Goal: Complete application form: Complete application form

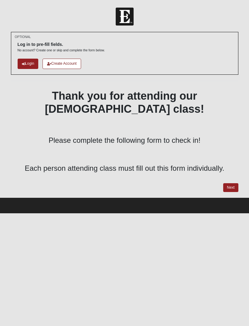
click at [227, 183] on link "Next" at bounding box center [230, 187] width 15 height 9
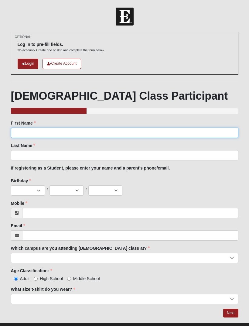
click at [32, 134] on input "First Name" at bounding box center [124, 132] width 227 height 10
type input "Triston"
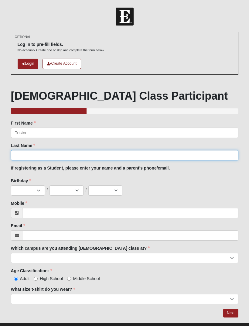
click at [140, 158] on input "Last Name" at bounding box center [124, 155] width 227 height 10
type input "Knight"
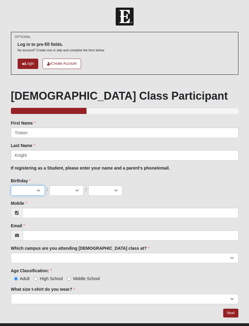
click at [37, 195] on select "Jan Feb Mar Apr May Jun [DATE] Aug Sep Oct Nov Dec" at bounding box center [28, 190] width 34 height 10
select select "11"
click at [76, 187] on select "1 2 3 4 5 6 7 8 9 10 11 12 13 14 15 16 17 18 19 20 21 22 23 24 25 26 27 28 29 3…" at bounding box center [66, 190] width 34 height 10
select select "27"
click at [112, 189] on select "2025 2024 2023 2022 2021 2020 2019 2018 2017 2016 2015 2014 2013 2012 2011 2010…" at bounding box center [105, 190] width 34 height 10
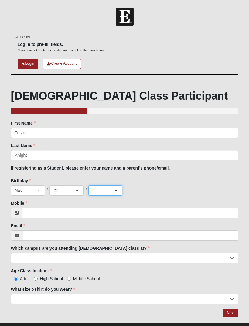
select select "1995"
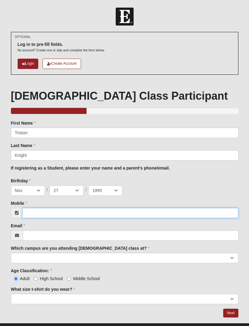
click at [75, 214] on input "Mobile" at bounding box center [130, 213] width 216 height 10
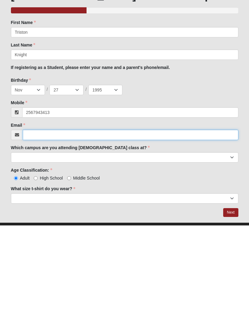
click at [137, 230] on input "Email" at bounding box center [130, 235] width 215 height 10
type input "(256) 794-3413"
type input "tristoncknight@gmail.com"
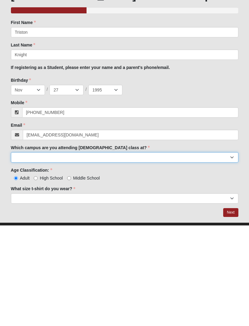
click at [222, 253] on select "Arlington Baymeadows Eleven22 Online [PERSON_NAME][GEOGRAPHIC_DATA] Jesup [GEOG…" at bounding box center [124, 258] width 227 height 10
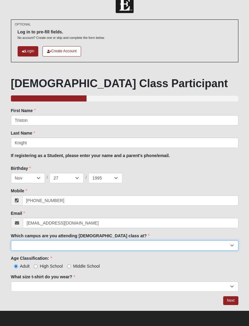
select select "11"
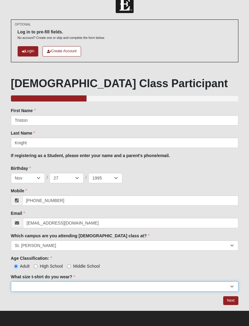
click at [232, 285] on select "Small Medium Large XL 2XL 3XL" at bounding box center [124, 286] width 227 height 10
select select "Large"
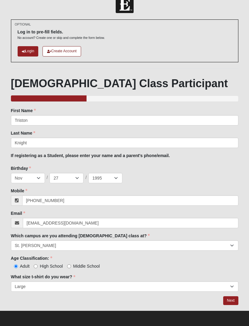
click at [235, 297] on link "Next" at bounding box center [230, 300] width 15 height 9
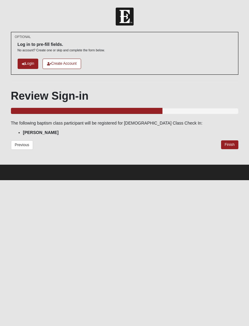
click at [230, 147] on link "Finish" at bounding box center [229, 144] width 17 height 9
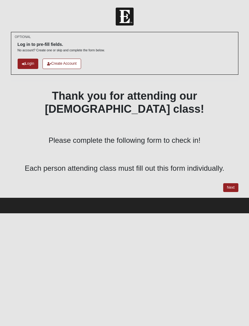
click at [232, 183] on link "Next" at bounding box center [230, 187] width 15 height 9
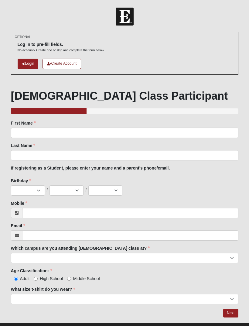
click at [245, 310] on form "Log In Baptism Class Check In Events Baptism Class Check In Error OPTIONAL" at bounding box center [124, 173] width 249 height 331
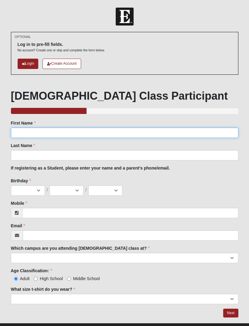
click at [30, 132] on input "First Name" at bounding box center [124, 132] width 227 height 10
type input "Ana"
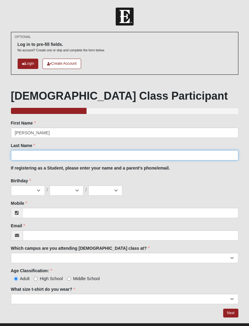
click at [25, 156] on input "Last Name" at bounding box center [124, 155] width 227 height 10
type input "Paladino"
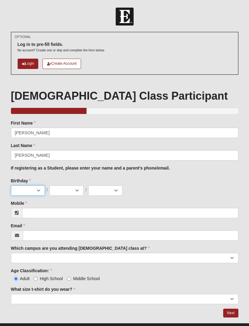
click at [25, 191] on select "Jan Feb Mar Apr May Jun [DATE] Aug Sep Oct Nov Dec" at bounding box center [28, 190] width 34 height 10
select select "3"
click at [64, 188] on select "1 2 3 4 5 6 7 8 9 10 11 12 13 14 15 16 17 18 19 20 21 22 23 24 25 26 27 28 29 3…" at bounding box center [66, 190] width 34 height 10
select select "15"
click at [102, 188] on select "2025 2024 2023 2022 2021 2020 2019 2018 2017 2016 2015 2014 2013 2012 2011 2010…" at bounding box center [105, 190] width 34 height 10
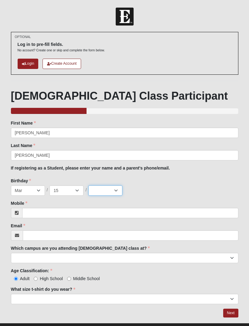
select select "2014"
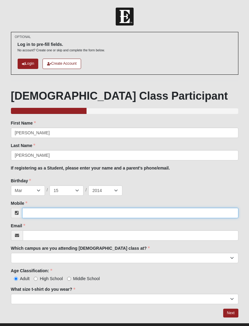
click at [37, 213] on input "Mobile" at bounding box center [130, 213] width 216 height 10
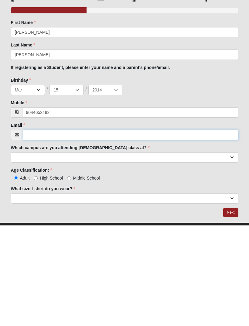
click at [37, 230] on input "Email" at bounding box center [130, 235] width 215 height 10
type input "(904) 465-2482"
type input "bjpaly@icloud.com"
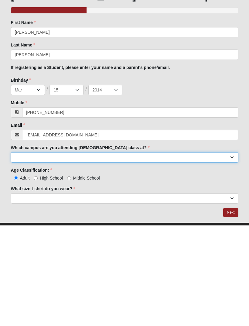
click at [105, 253] on select "Arlington Baymeadows Eleven22 Online [PERSON_NAME][GEOGRAPHIC_DATA] Jesup [GEOG…" at bounding box center [124, 258] width 227 height 10
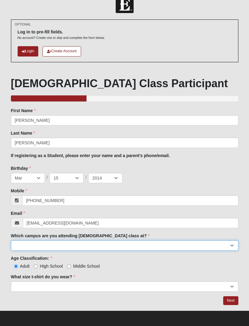
click at [165, 244] on select "Arlington Baymeadows Eleven22 Online [PERSON_NAME][GEOGRAPHIC_DATA] Jesup [GEOG…" at bounding box center [124, 245] width 227 height 10
select select "11"
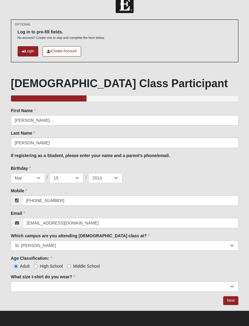
click at [74, 266] on span "Middle School" at bounding box center [86, 265] width 27 height 5
click at [71, 266] on input "Middle School" at bounding box center [69, 266] width 4 height 4
radio input "true"
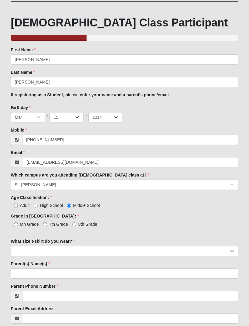
scroll to position [85, 0]
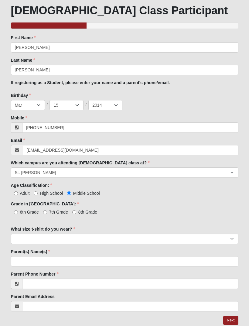
click at [18, 211] on input "6th Grade" at bounding box center [16, 212] width 4 height 4
radio input "true"
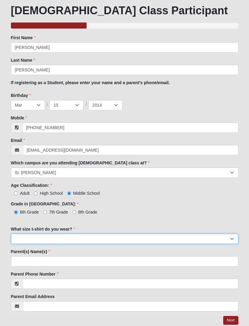
click at [145, 242] on select "Small Medium Large XL 2XL 3XL" at bounding box center [124, 238] width 227 height 10
select select "Small"
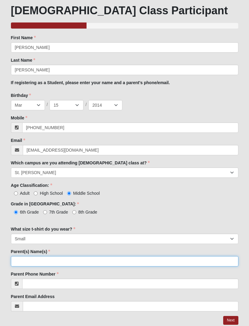
click at [146, 262] on input "Parent(s) Name(s)" at bounding box center [124, 261] width 227 height 10
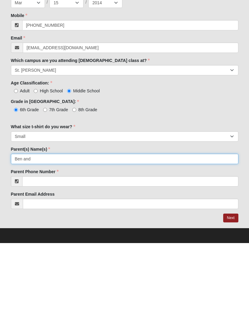
type input "Ben and"
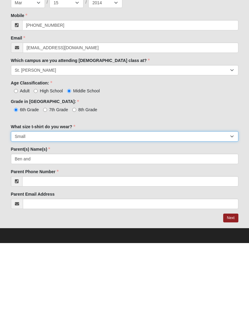
click at [119, 214] on select "Small Medium Large XL 2XL 3XL" at bounding box center [124, 219] width 227 height 10
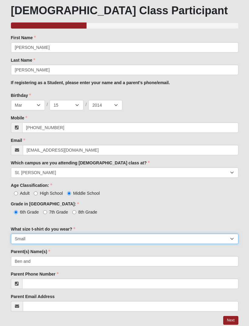
select select "Medium"
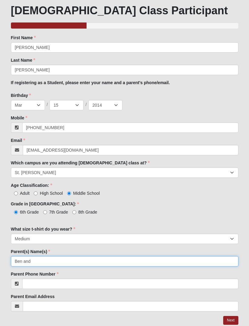
click at [91, 263] on input "Ben and" at bounding box center [124, 261] width 227 height 10
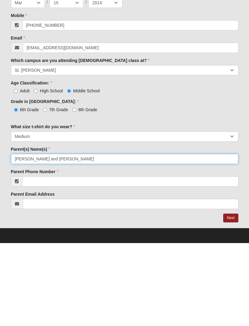
type input "Ben and Zoila Paladino"
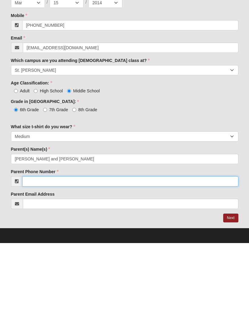
click at [94, 259] on input "Parent Phone Number" at bounding box center [130, 264] width 216 height 10
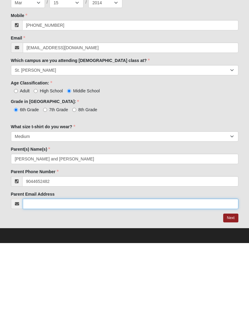
click at [118, 281] on input "Parent Email Address" at bounding box center [130, 286] width 215 height 10
type input "(904) 465-2482"
type input "zoila.paladino@aol.com"
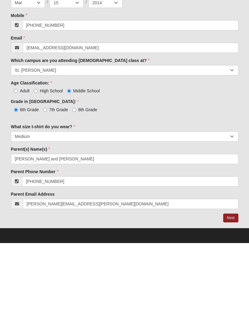
click at [234, 296] on link "Next" at bounding box center [230, 300] width 15 height 9
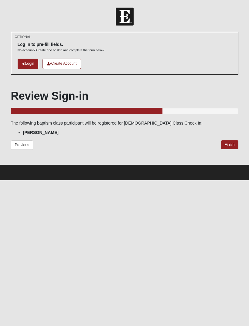
click at [231, 144] on link "Finish" at bounding box center [229, 144] width 17 height 9
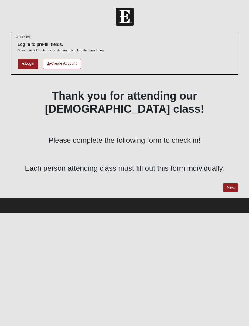
click at [230, 183] on link "Next" at bounding box center [230, 187] width 15 height 9
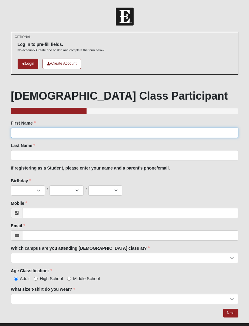
click at [111, 132] on input "First Name" at bounding box center [124, 132] width 227 height 10
type input "Leikyn"
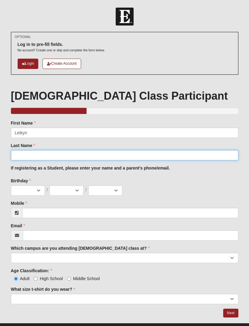
click at [85, 160] on input "Last Name" at bounding box center [124, 155] width 227 height 10
type input "[PERSON_NAME]"
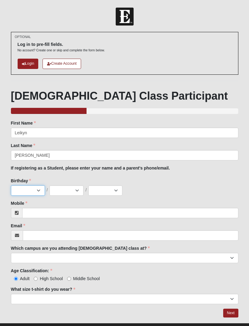
click at [35, 191] on select "Jan Feb Mar Apr May Jun [DATE] Aug Sep Oct Nov Dec" at bounding box center [28, 190] width 34 height 10
select select "7"
click at [73, 195] on select "1 2 3 4 5 6 7 8 9 10 11 12 13 14 15 16 17 18 19 20 21 22 23 24 25 26 27 28 29 3…" at bounding box center [66, 190] width 34 height 10
select select "31"
click at [113, 189] on select "2025 2024 2023 2022 2021 2020 2019 2018 2017 2016 2015 2014 2013 2012 2011 2010…" at bounding box center [105, 190] width 34 height 10
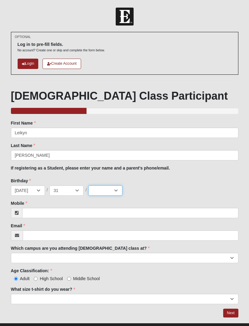
select select "2003"
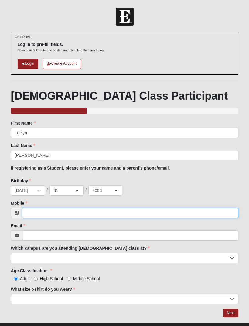
click at [119, 211] on input "Mobile" at bounding box center [130, 213] width 216 height 10
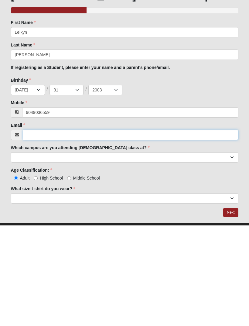
click at [124, 230] on input "Email" at bounding box center [130, 235] width 215 height 10
type input "(904) 903-6559"
type input "leikynw@icould.com"
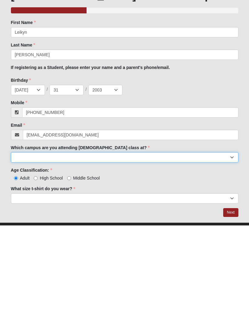
click at [136, 253] on select "Arlington Baymeadows Eleven22 Online [PERSON_NAME][GEOGRAPHIC_DATA] Jesup [GEOG…" at bounding box center [124, 258] width 227 height 10
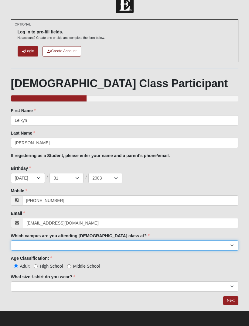
select select "11"
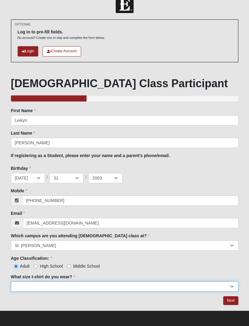
click at [97, 288] on select "Small Medium Large XL 2XL 3XL" at bounding box center [124, 286] width 227 height 10
select select "Medium"
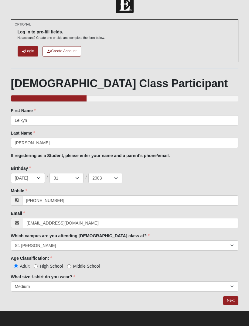
click at [230, 303] on link "Next" at bounding box center [230, 300] width 15 height 9
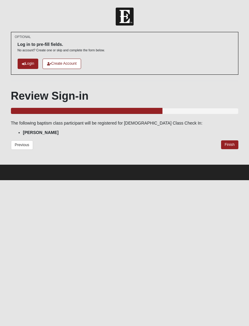
click at [29, 145] on link "Previous" at bounding box center [22, 144] width 22 height 9
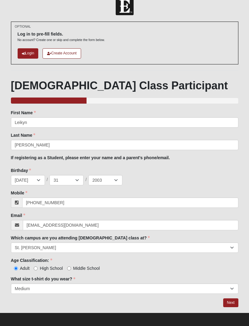
scroll to position [12, 0]
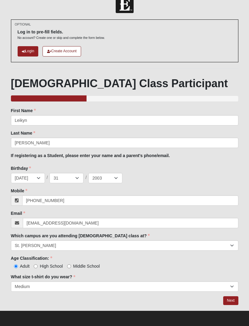
click at [226, 297] on link "Next" at bounding box center [230, 300] width 15 height 9
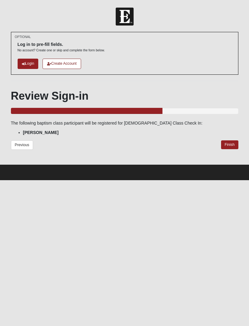
click at [230, 146] on link "Finish" at bounding box center [229, 144] width 17 height 9
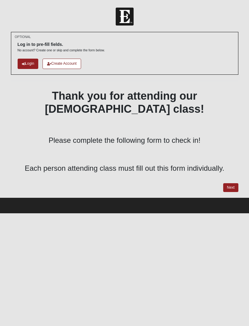
click at [231, 183] on link "Next" at bounding box center [230, 187] width 15 height 9
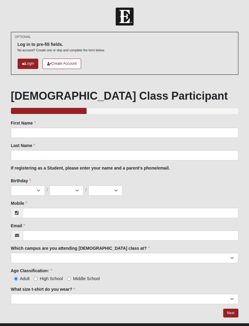
click at [82, 125] on div "First Name First Name is required." at bounding box center [124, 129] width 227 height 18
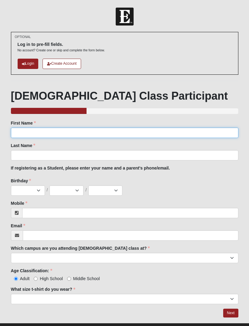
click at [87, 137] on input "First Name" at bounding box center [124, 132] width 227 height 10
type input "Kelly"
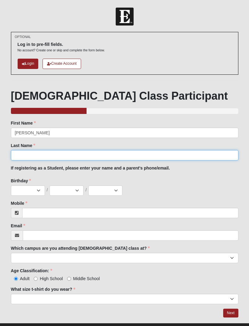
click at [59, 150] on input "Last Name" at bounding box center [124, 155] width 227 height 10
type input "A"
type input "Capozzi"
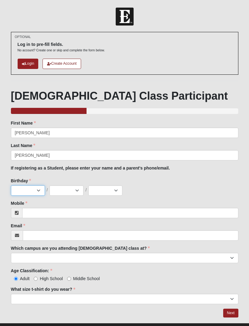
click at [31, 187] on select "Jan Feb Mar Apr May Jun [DATE] Aug Sep Oct Nov Dec" at bounding box center [28, 190] width 34 height 10
click at [30, 189] on select "Jan Feb Mar Apr May Jun [DATE] Aug Sep Oct Nov Dec" at bounding box center [28, 190] width 34 height 10
select select "9"
click at [72, 192] on select "1 2 3 4 5 6 7 8 9 10 11 12 13 14 15 16 17 18 19 20 21 22 23 24 25 26 27 28 29 3…" at bounding box center [66, 190] width 34 height 10
select select "29"
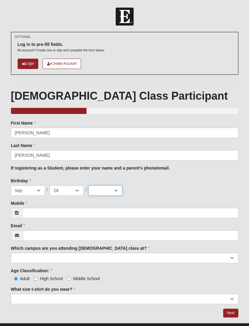
click at [110, 191] on select "2025 2024 2023 2022 2021 2020 2019 2018 2017 2016 2015 2014 2013 2012 2011 2010…" at bounding box center [105, 190] width 34 height 10
select select "1986"
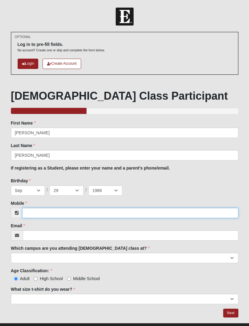
click at [66, 212] on input "Mobile" at bounding box center [130, 213] width 216 height 10
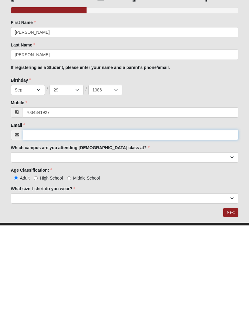
click at [139, 230] on input "Email" at bounding box center [130, 235] width 215 height 10
type input "(703) 434-1927"
click at [35, 230] on input "k ap14@gmail.com" at bounding box center [130, 235] width 215 height 10
type input "kcap14@gmail.com"
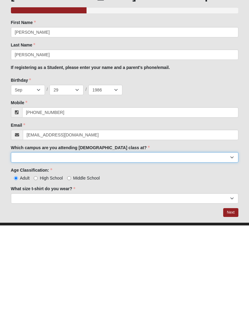
click at [137, 253] on select "Arlington Baymeadows Eleven22 Online [PERSON_NAME][GEOGRAPHIC_DATA] Jesup [GEOG…" at bounding box center [124, 258] width 227 height 10
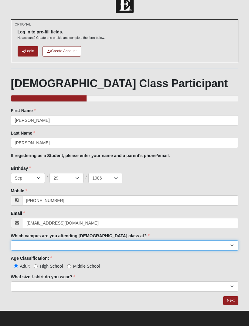
select select "11"
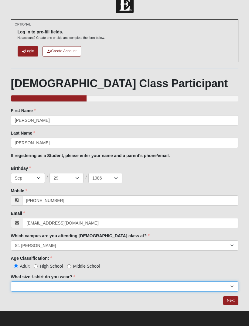
click at [33, 287] on select "Small Medium Large XL 2XL 3XL" at bounding box center [124, 286] width 227 height 10
select select "Small"
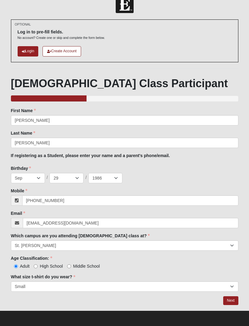
click at [225, 300] on link "Next" at bounding box center [230, 300] width 15 height 9
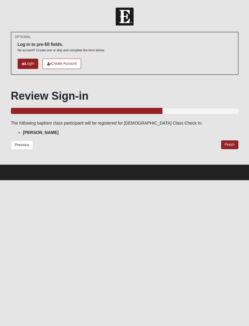
click at [230, 140] on link "Finish" at bounding box center [229, 144] width 17 height 9
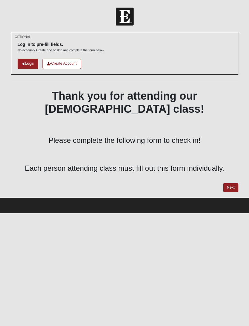
click at [231, 183] on link "Next" at bounding box center [230, 187] width 15 height 9
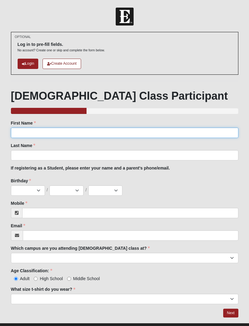
click at [131, 132] on input "First Name" at bounding box center [124, 132] width 227 height 10
type input "Vinny"
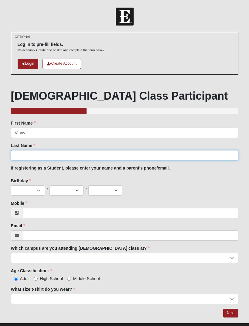
click at [79, 153] on input "Last Name" at bounding box center [124, 155] width 227 height 10
type input "[PERSON_NAME]"
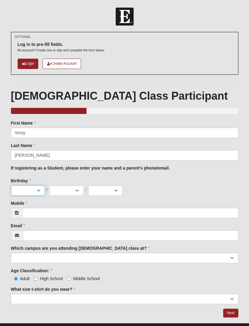
click at [34, 190] on select "Jan Feb Mar Apr May Jun [DATE] Aug Sep Oct Nov Dec" at bounding box center [28, 190] width 34 height 10
select select "4"
click at [75, 191] on select "1 2 3 4 5 6 7 8 9 10 11 12 13 14 15 16 17 18 19 20 21 22 23 24 25 26 27 28 29 3…" at bounding box center [66, 190] width 34 height 10
select select "6"
click at [113, 190] on select "2025 2024 2023 2022 2021 2020 2019 2018 2017 2016 2015 2014 2013 2012 2011 2010…" at bounding box center [105, 190] width 34 height 10
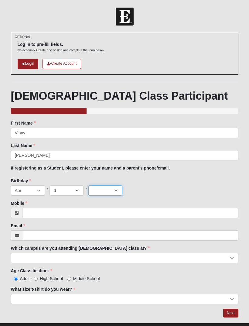
select select "2011"
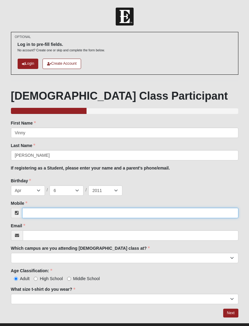
click at [165, 214] on input "Mobile" at bounding box center [130, 213] width 216 height 10
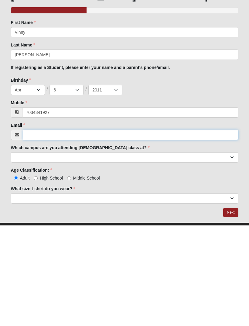
click at [67, 230] on input "Email" at bounding box center [130, 235] width 215 height 10
type input "[PHONE_NUMBER]"
type input "[EMAIL_ADDRESS][DOMAIN_NAME]"
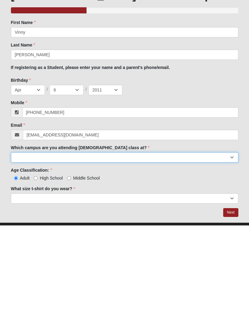
click at [122, 253] on select "Arlington Baymeadows Eleven22 Online [PERSON_NAME][GEOGRAPHIC_DATA] Jesup [GEOG…" at bounding box center [124, 258] width 227 height 10
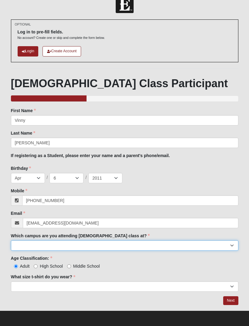
select select "11"
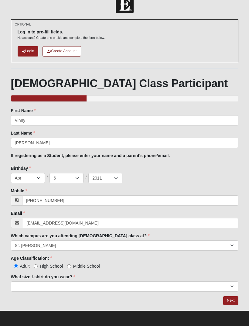
click at [69, 265] on input "Middle School" at bounding box center [69, 266] width 4 height 4
radio input "true"
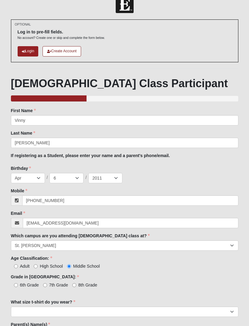
click at [110, 285] on div "6th Grade 7th Grade 8th Grade" at bounding box center [124, 284] width 227 height 6
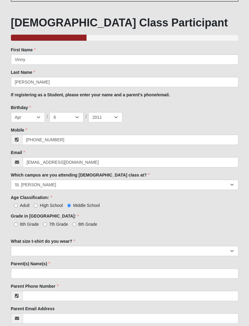
scroll to position [74, 0]
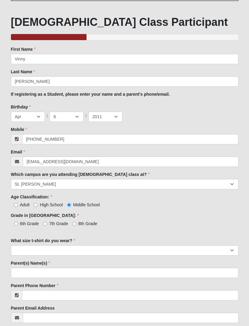
click at [76, 224] on input "8th Grade" at bounding box center [74, 224] width 4 height 4
radio input "true"
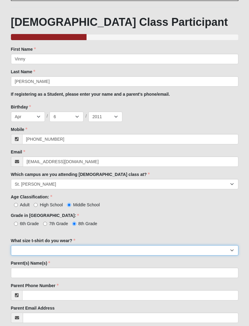
click at [120, 249] on select "Small Medium Large XL 2XL 3XL" at bounding box center [124, 250] width 227 height 10
select select "Medium"
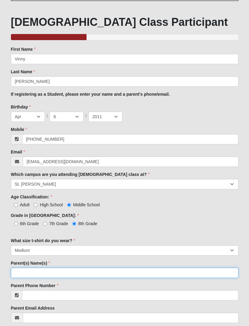
click at [96, 272] on input "Parent(s) Name(s)" at bounding box center [124, 272] width 227 height 10
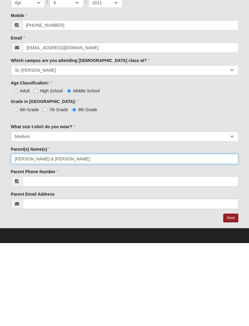
type input "[PERSON_NAME] & [PERSON_NAME]"
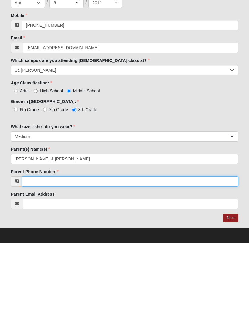
click at [136, 259] on input "Parent Phone Number" at bounding box center [130, 264] width 216 height 10
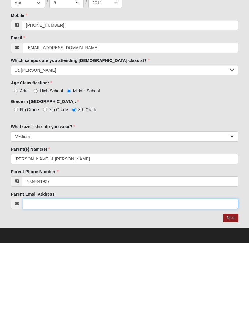
click at [130, 281] on input "Parent Email Address" at bounding box center [130, 286] width 215 height 10
type input "[PHONE_NUMBER]"
type input "[EMAIL_ADDRESS][DOMAIN_NAME]"
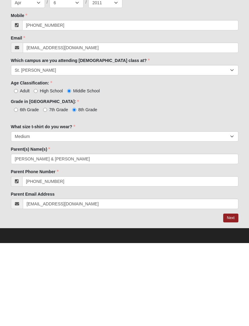
click at [230, 296] on link "Next" at bounding box center [230, 300] width 15 height 9
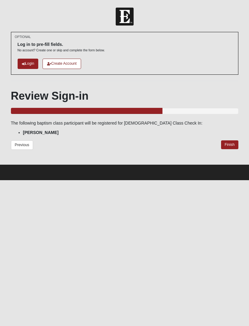
click at [234, 146] on link "Finish" at bounding box center [229, 144] width 17 height 9
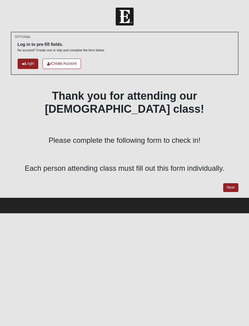
click at [229, 183] on link "Next" at bounding box center [230, 187] width 15 height 9
